Goal: Information Seeking & Learning: Find contact information

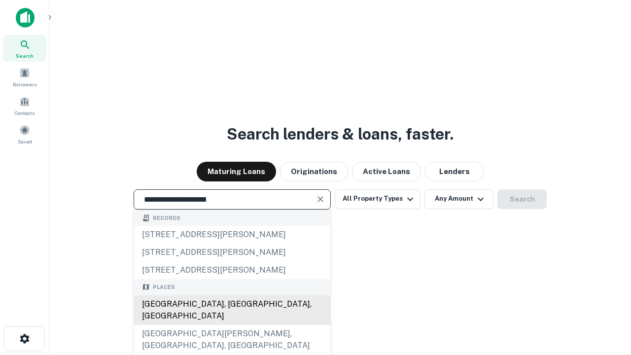
click at [232, 325] on div "Santa Monica, CA, USA" at bounding box center [232, 310] width 196 height 30
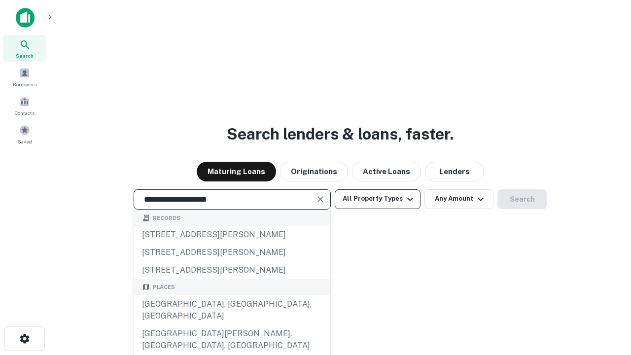
type input "**********"
click at [377, 199] on button "All Property Types" at bounding box center [378, 199] width 86 height 20
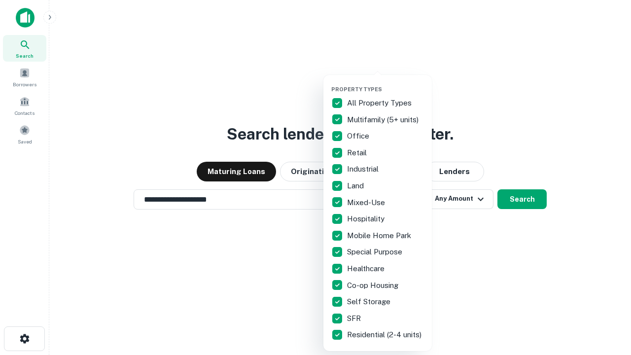
click at [385, 83] on button "button" at bounding box center [385, 83] width 108 height 0
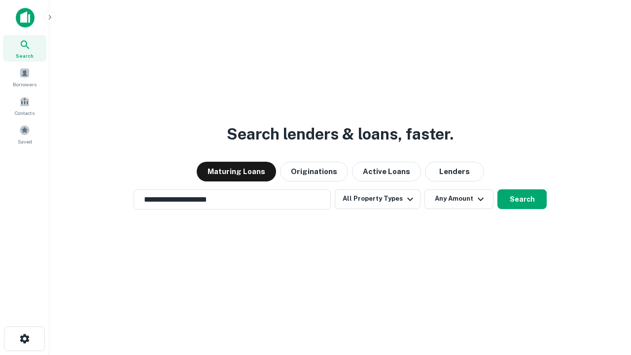
scroll to position [15, 0]
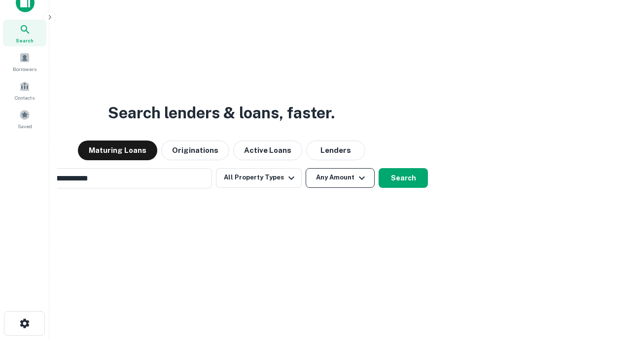
click at [305, 168] on button "Any Amount" at bounding box center [339, 178] width 69 height 20
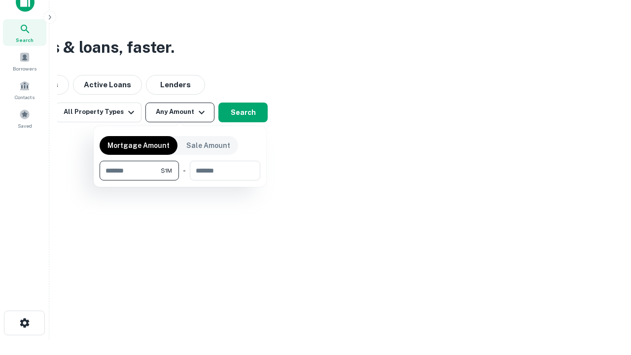
type input "*******"
click at [180, 180] on button "button" at bounding box center [180, 180] width 161 height 0
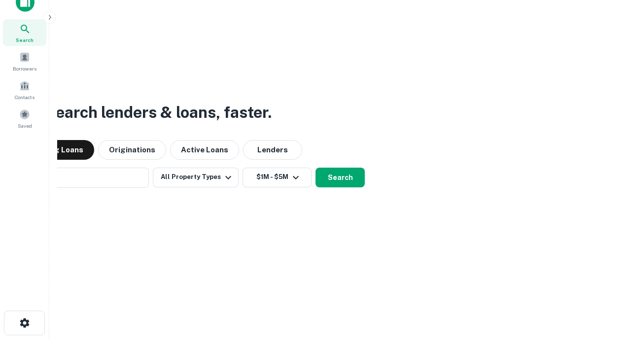
scroll to position [15, 0]
click at [315, 168] on button "Search" at bounding box center [339, 178] width 49 height 20
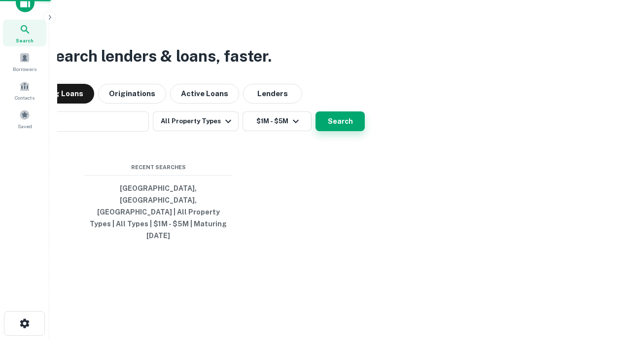
scroll to position [16, 0]
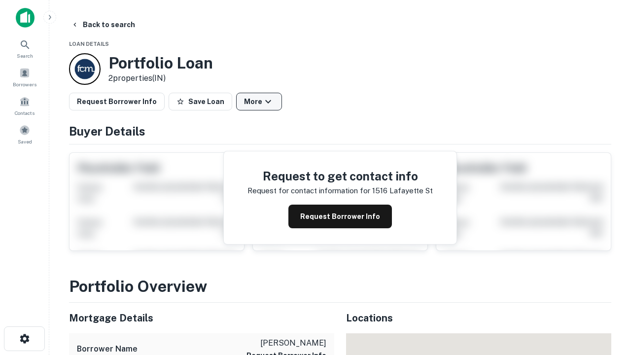
click at [259, 102] on button "More" at bounding box center [259, 102] width 46 height 18
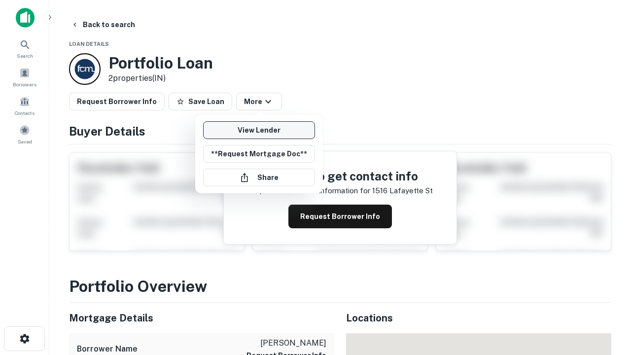
click at [259, 130] on link "View Lender" at bounding box center [259, 130] width 112 height 18
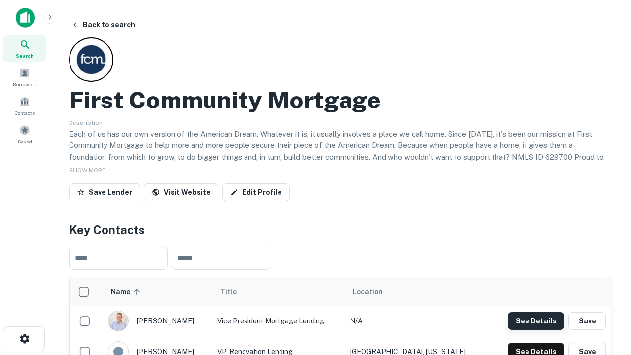
click at [536, 320] on button "See Details" at bounding box center [536, 321] width 57 height 18
